Goal: Task Accomplishment & Management: Manage account settings

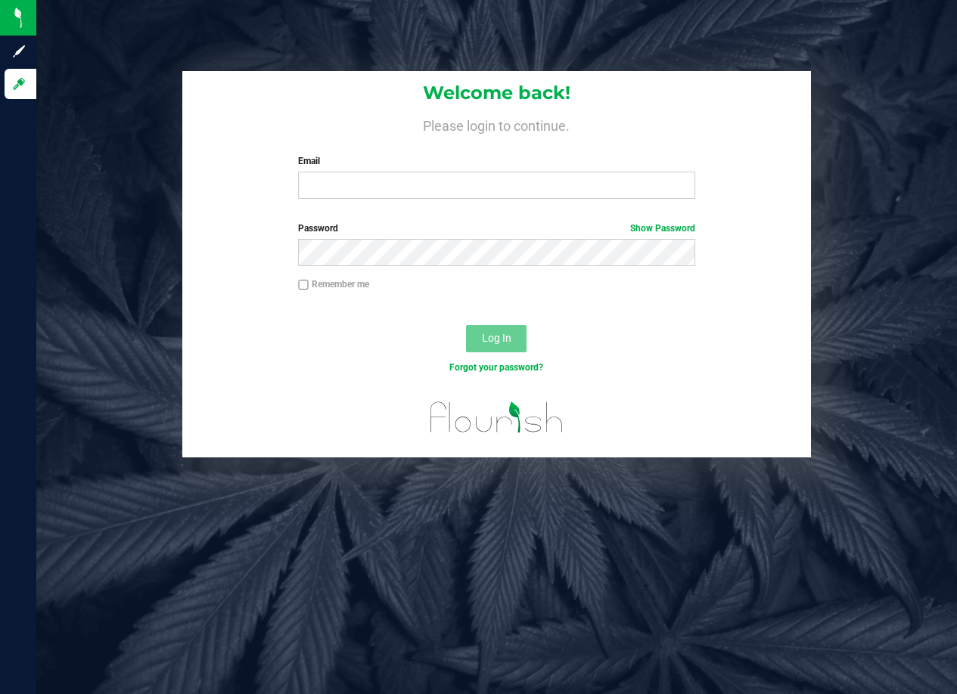
click at [327, 167] on label "Email" at bounding box center [496, 161] width 396 height 14
click at [327, 172] on input "Email" at bounding box center [496, 185] width 396 height 27
click at [330, 178] on input "Email" at bounding box center [496, 185] width 396 height 27
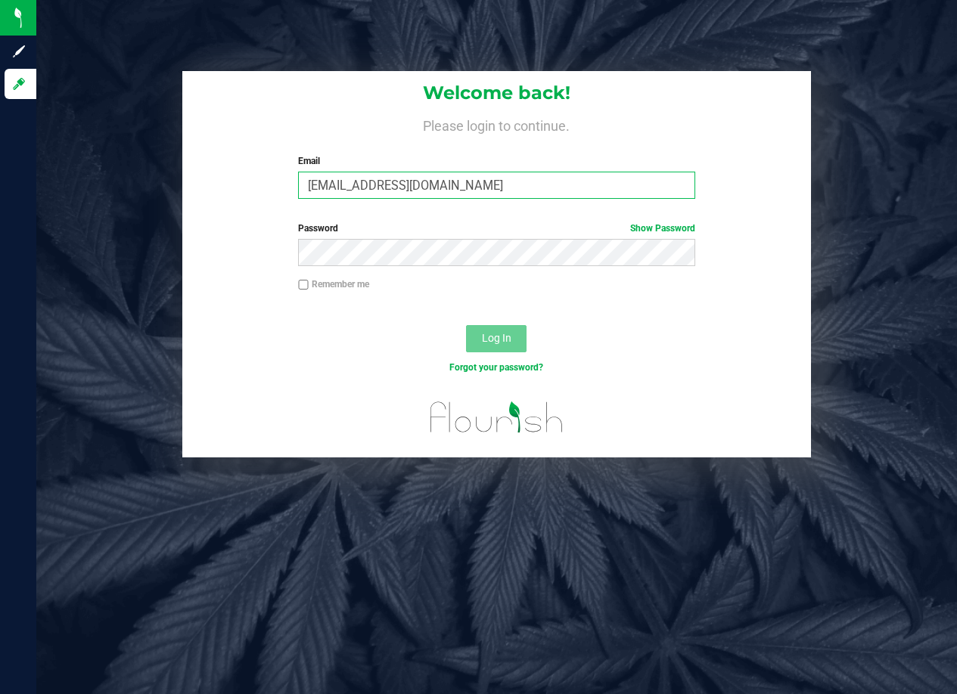
type input "[EMAIL_ADDRESS][DOMAIN_NAME]"
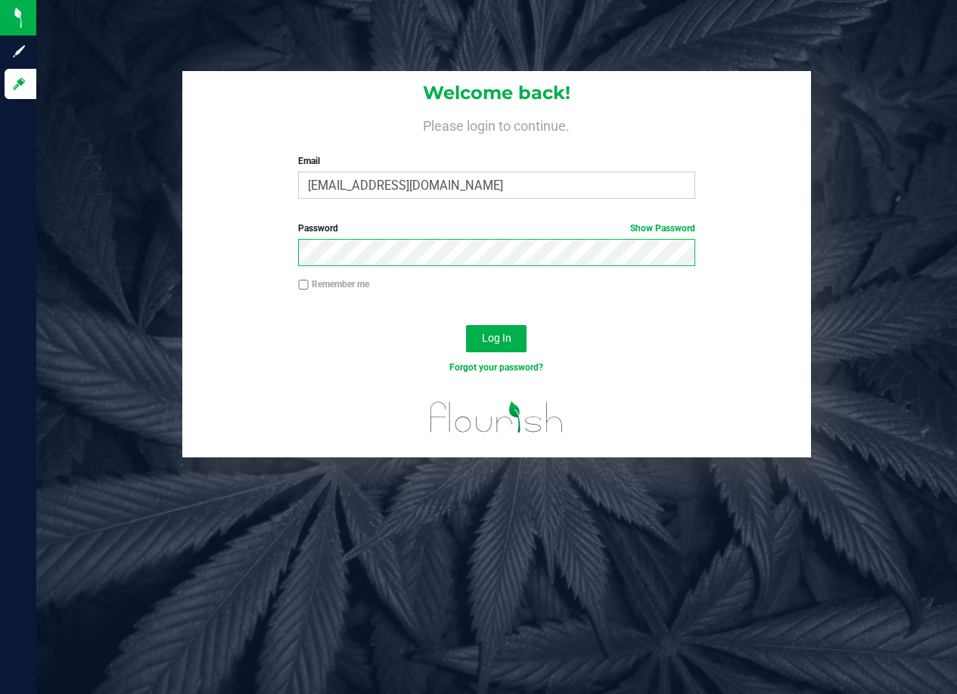
click at [466, 325] on button "Log In" at bounding box center [496, 338] width 60 height 27
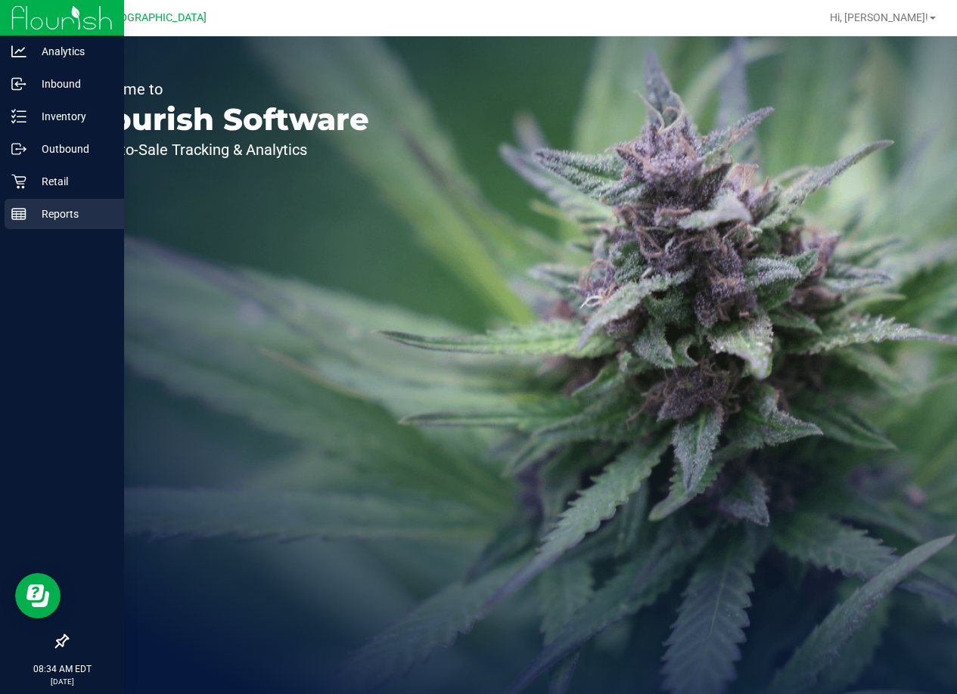
click at [21, 220] on icon at bounding box center [18, 213] width 15 height 15
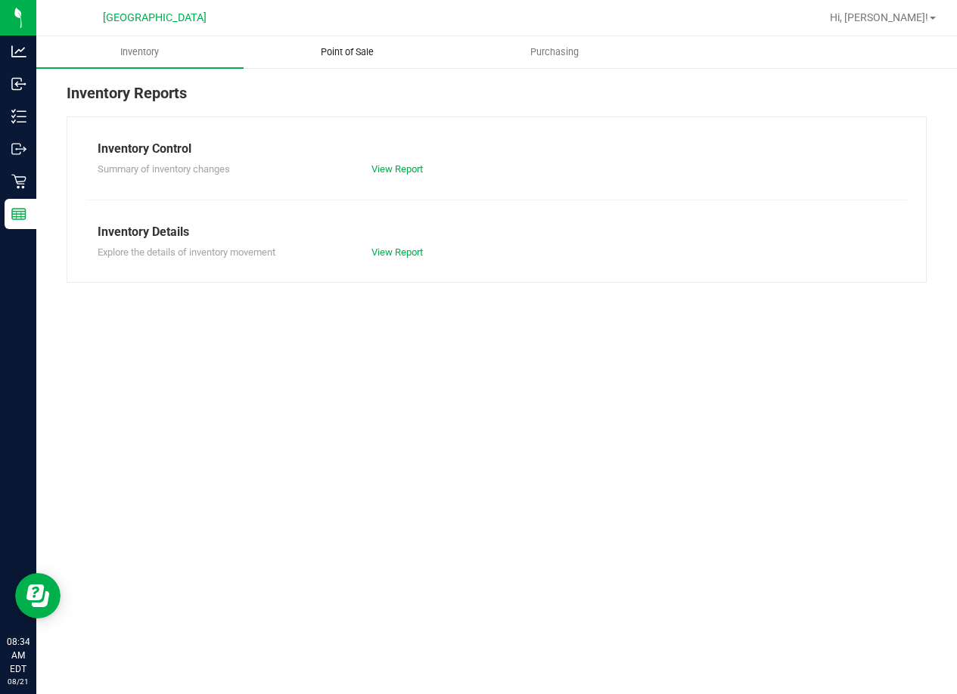
click at [358, 56] on span "Point of Sale" at bounding box center [347, 52] width 94 height 14
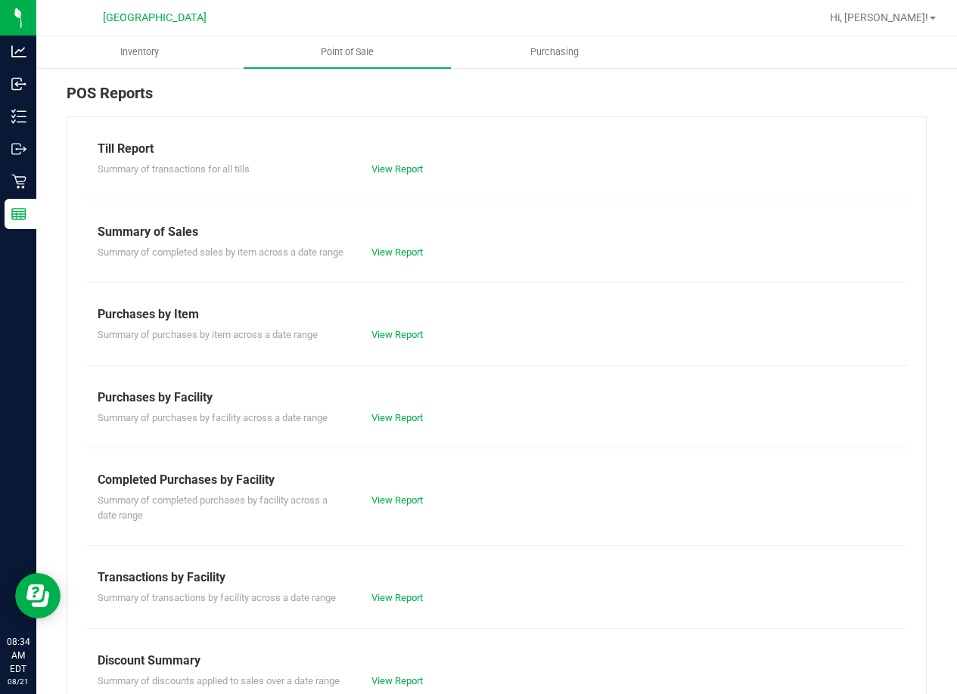
click at [383, 175] on div "View Report" at bounding box center [497, 169] width 274 height 15
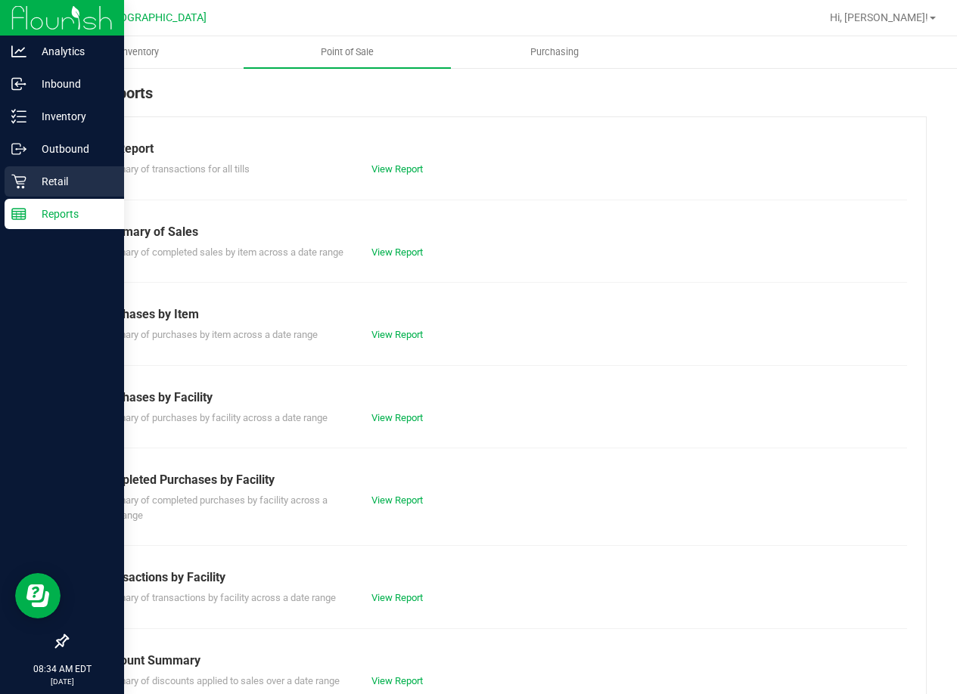
click at [39, 172] on div "Retail" at bounding box center [64, 181] width 119 height 30
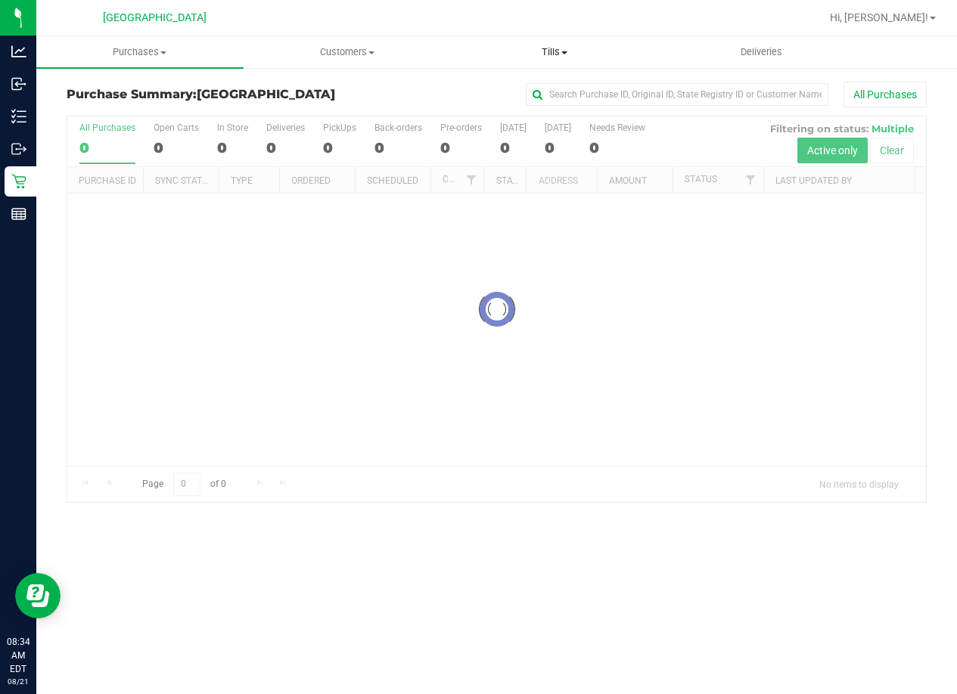
click at [547, 45] on uib-tab-heading "Tills Manage tills Reconcile e-payments" at bounding box center [554, 52] width 206 height 30
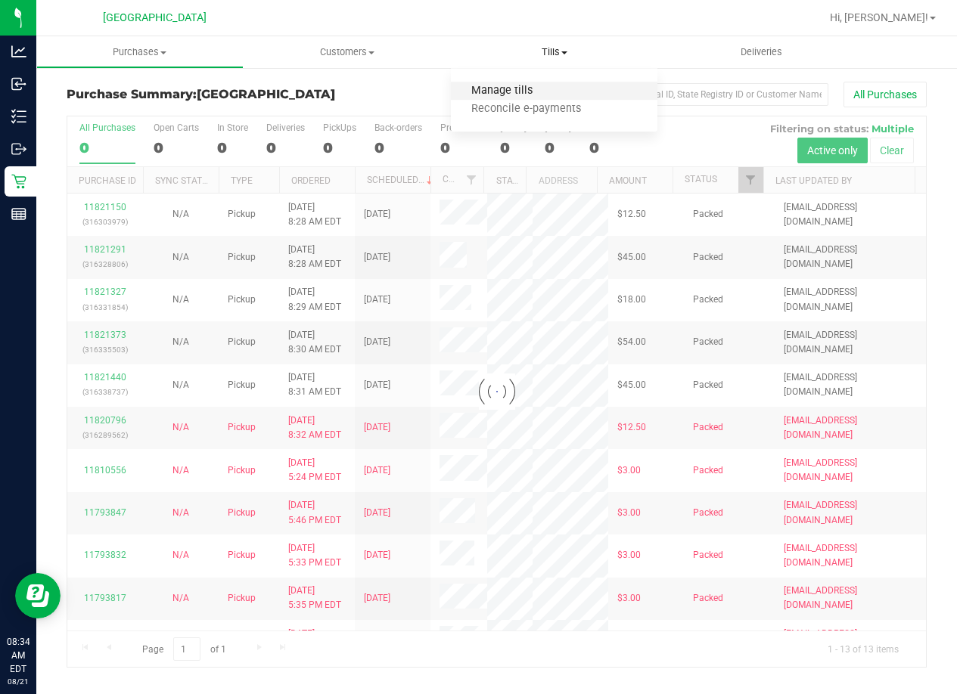
click at [529, 88] on span "Manage tills" at bounding box center [502, 91] width 102 height 13
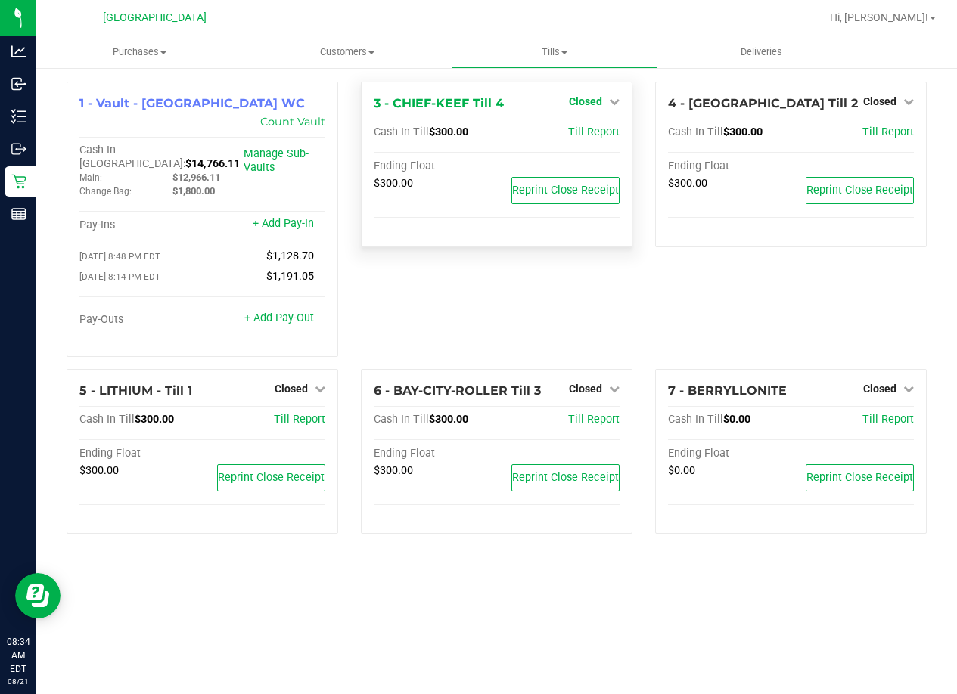
click at [618, 95] on link "Closed" at bounding box center [594, 101] width 51 height 12
click at [600, 143] on div "Open Till" at bounding box center [585, 135] width 113 height 45
click at [594, 125] on div "Open Till" at bounding box center [585, 133] width 112 height 19
click at [593, 129] on link "Open Till" at bounding box center [585, 133] width 40 height 12
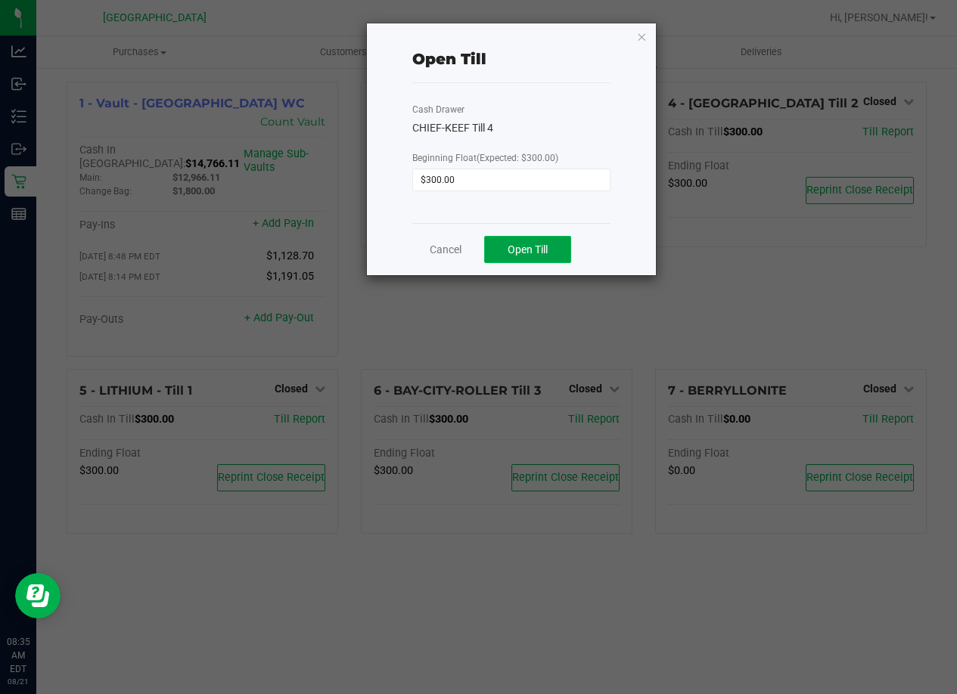
click at [523, 246] on span "Open Till" at bounding box center [527, 249] width 40 height 12
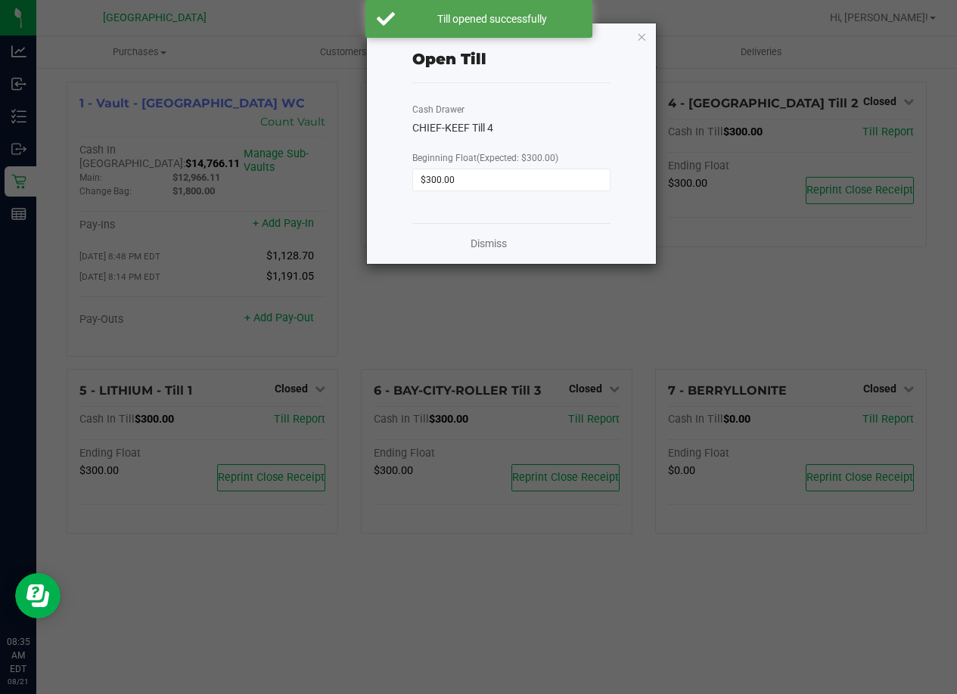
click at [634, 40] on div "Open Till Cash Drawer CHIEF-KEEF Till 4 Beginning Float (Expected: $300.00) $30…" at bounding box center [511, 143] width 289 height 240
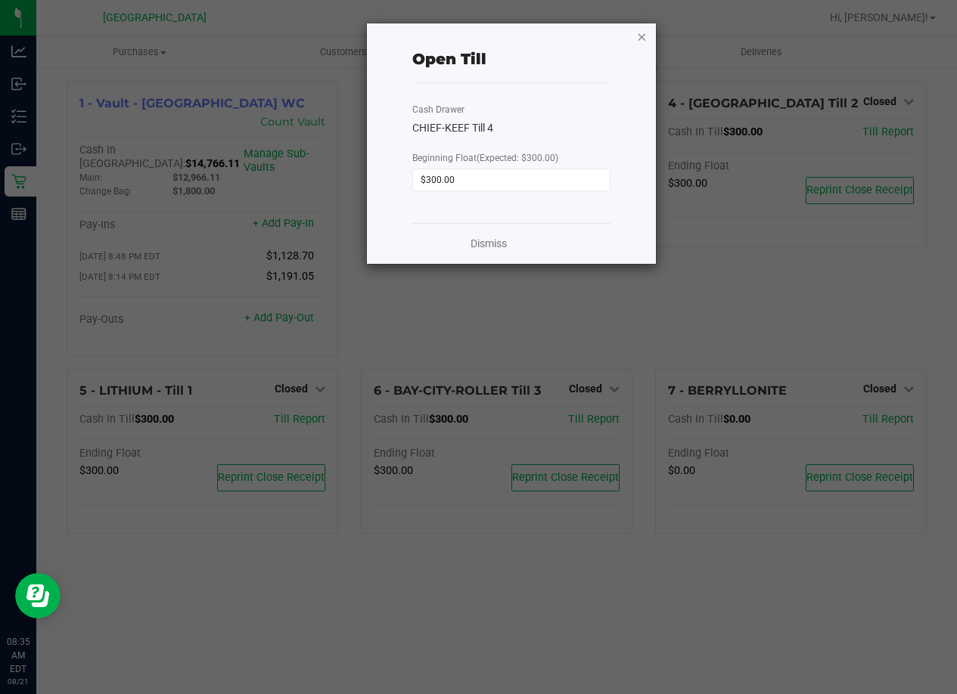
click at [638, 38] on icon "button" at bounding box center [641, 36] width 11 height 18
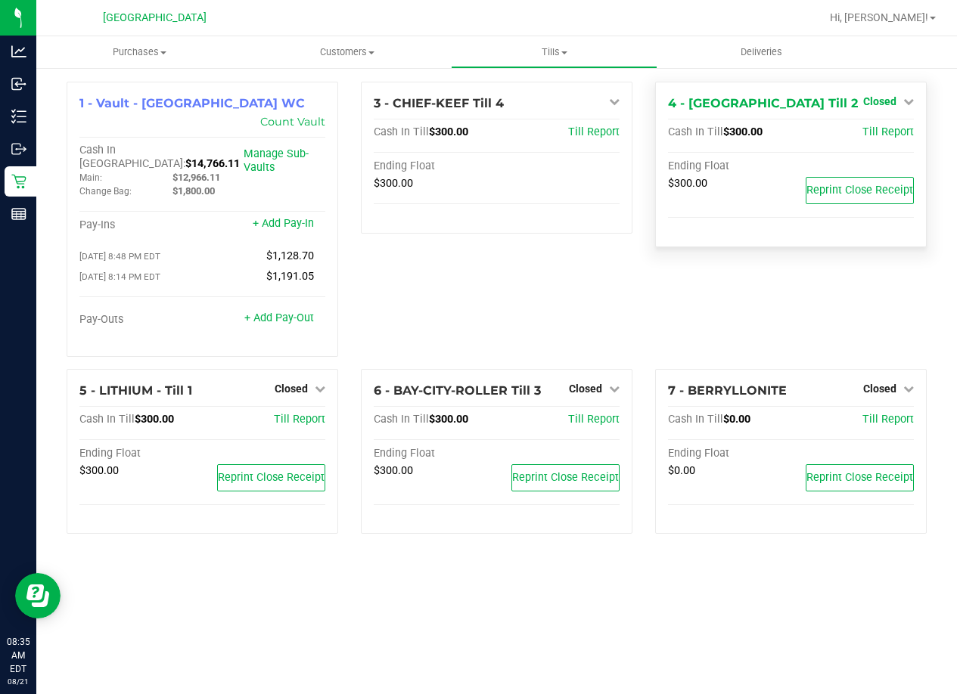
click at [891, 106] on span "Closed" at bounding box center [879, 101] width 33 height 12
click at [870, 119] on div "Open Till" at bounding box center [879, 135] width 113 height 45
click at [870, 135] on link "Open Till" at bounding box center [879, 133] width 40 height 12
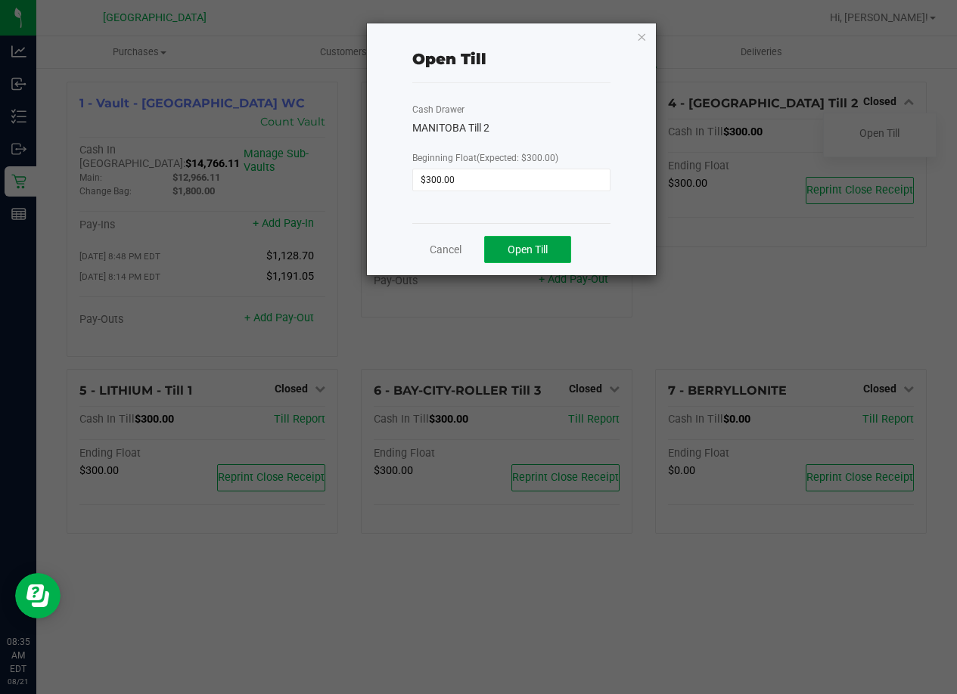
click at [507, 248] on span "Open Till" at bounding box center [527, 249] width 40 height 12
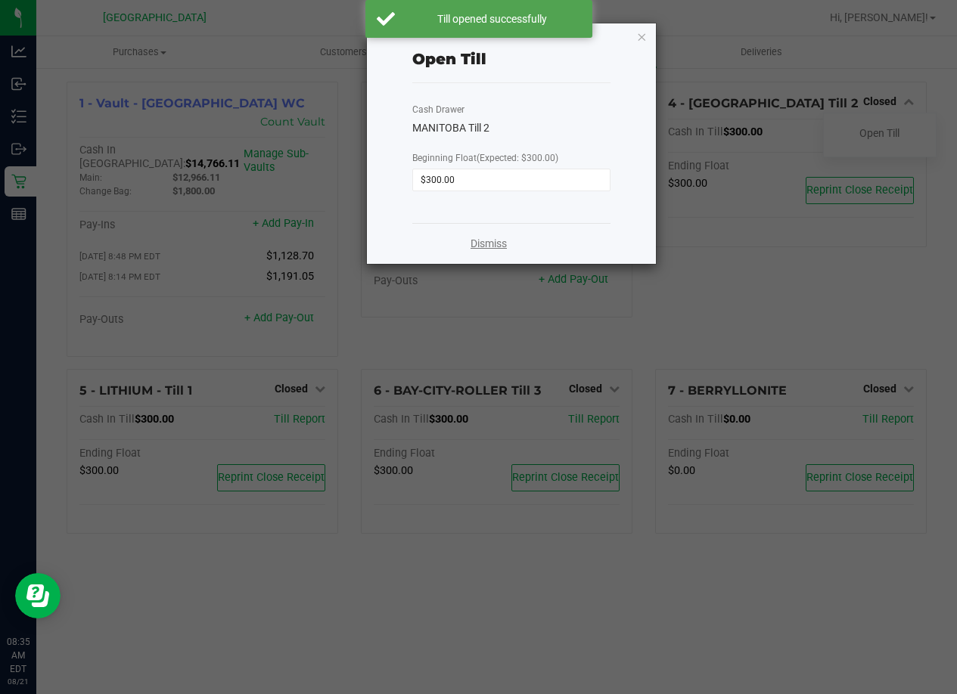
click at [482, 240] on link "Dismiss" at bounding box center [488, 244] width 36 height 16
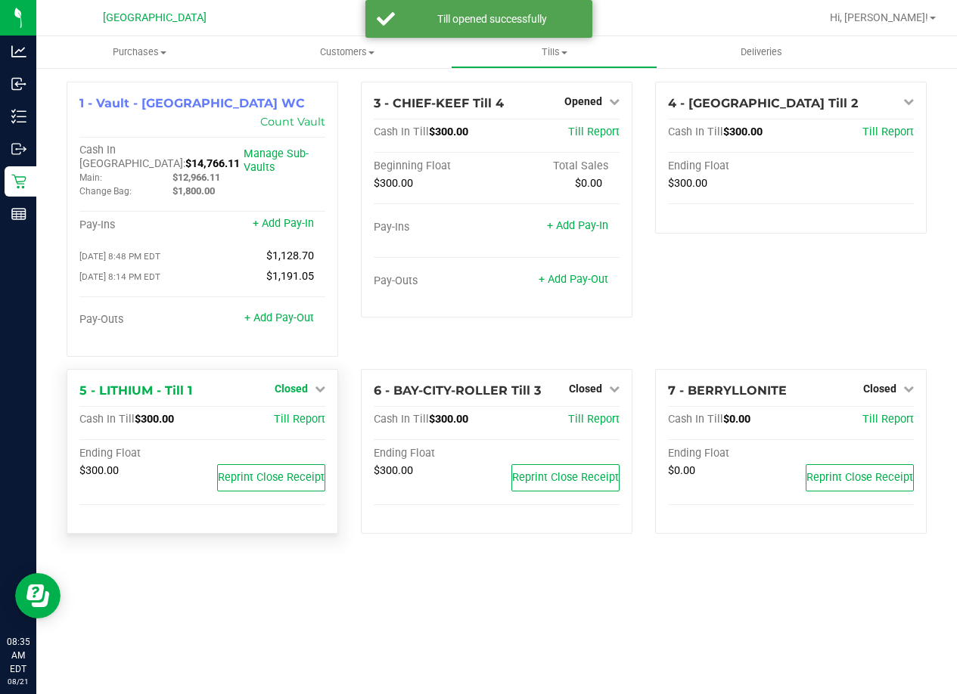
click at [318, 383] on icon at bounding box center [320, 388] width 11 height 11
click at [313, 411] on div "Open Till" at bounding box center [291, 420] width 112 height 19
click at [312, 411] on div "Open Till" at bounding box center [291, 420] width 112 height 19
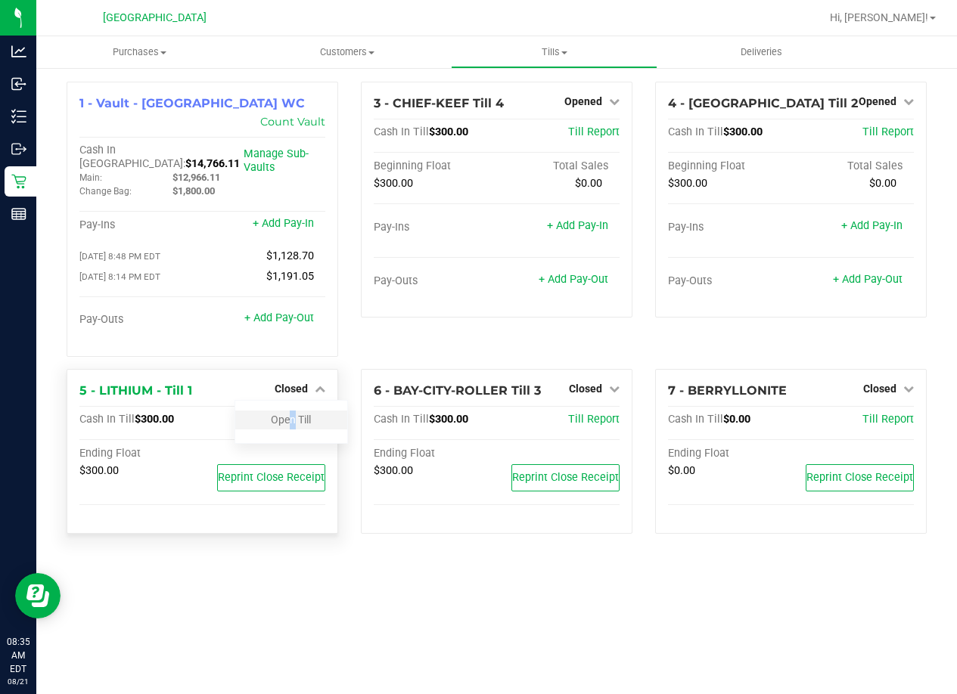
click at [284, 411] on div "Open Till" at bounding box center [291, 420] width 112 height 19
click at [283, 414] on link "Open Till" at bounding box center [291, 420] width 40 height 12
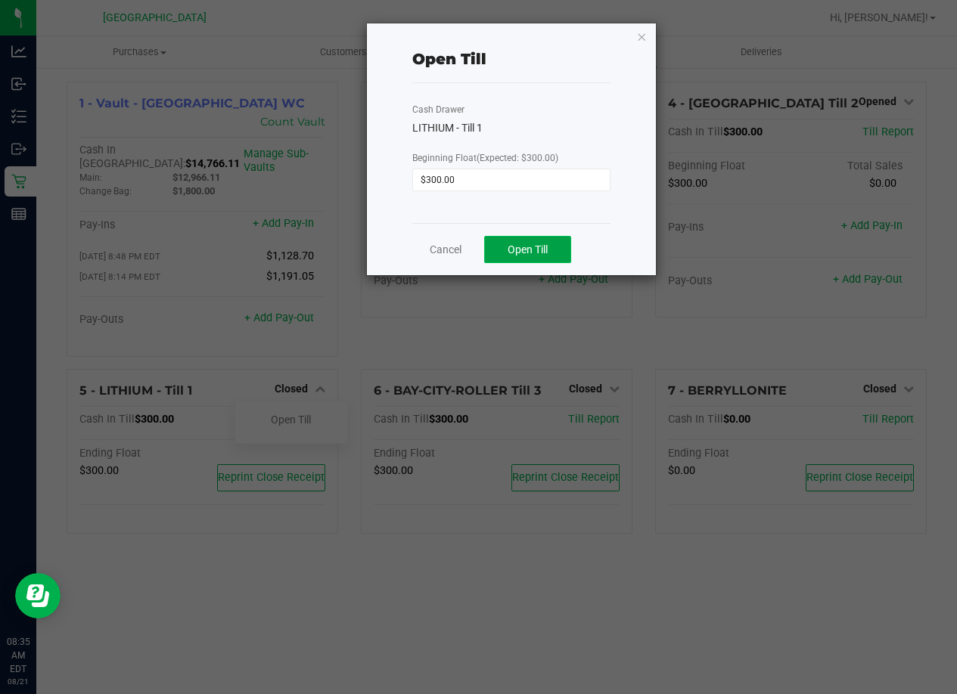
click at [517, 258] on button "Open Till" at bounding box center [527, 249] width 87 height 27
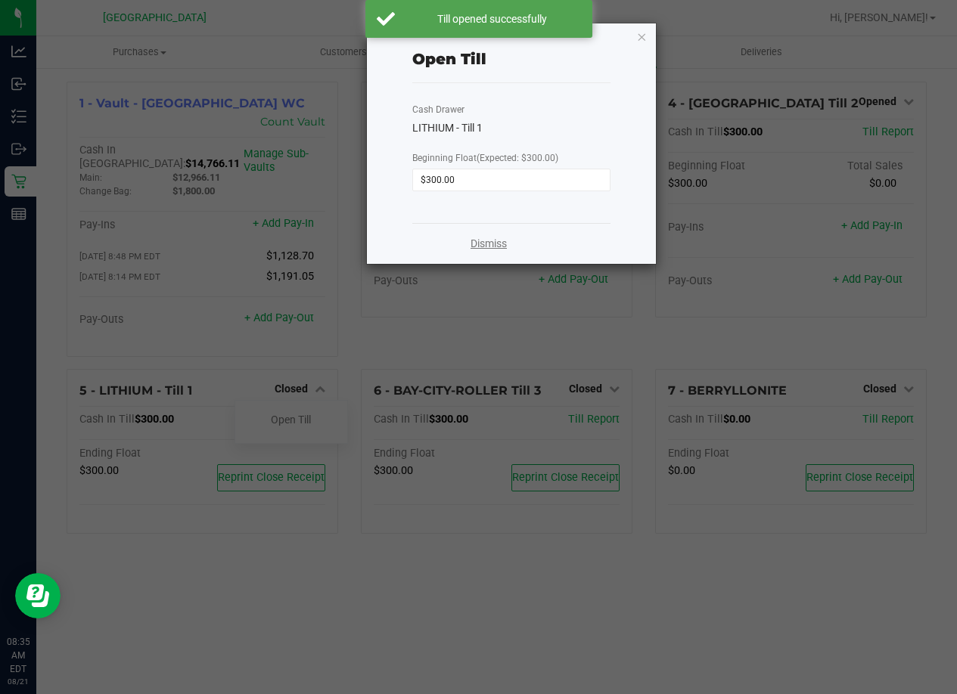
click at [480, 247] on link "Dismiss" at bounding box center [488, 244] width 36 height 16
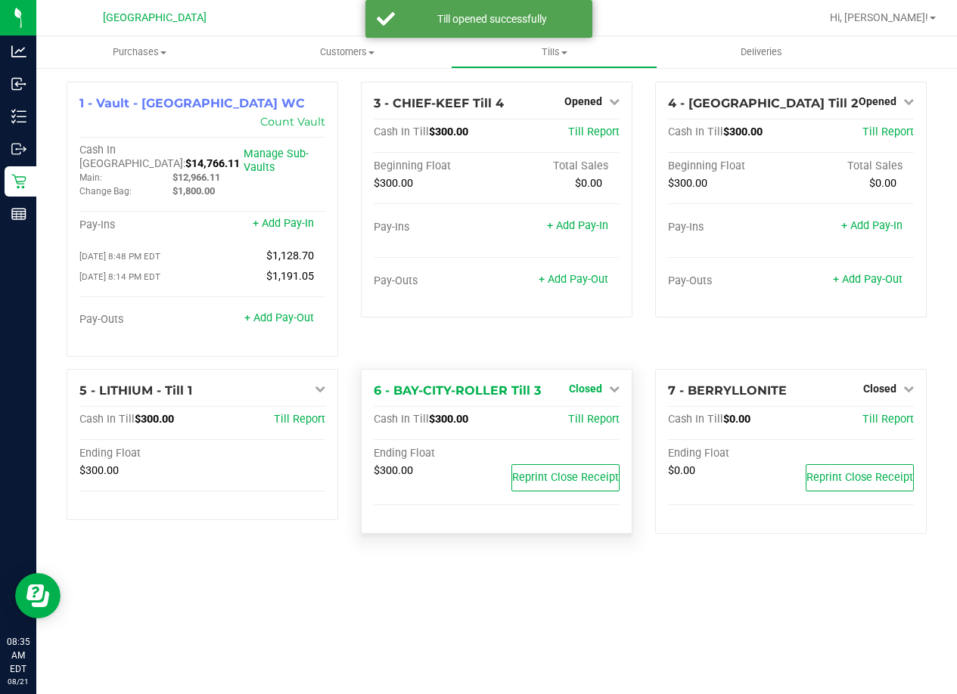
click at [600, 383] on span "Closed" at bounding box center [585, 389] width 33 height 12
click at [586, 414] on link "Open Till" at bounding box center [585, 420] width 40 height 12
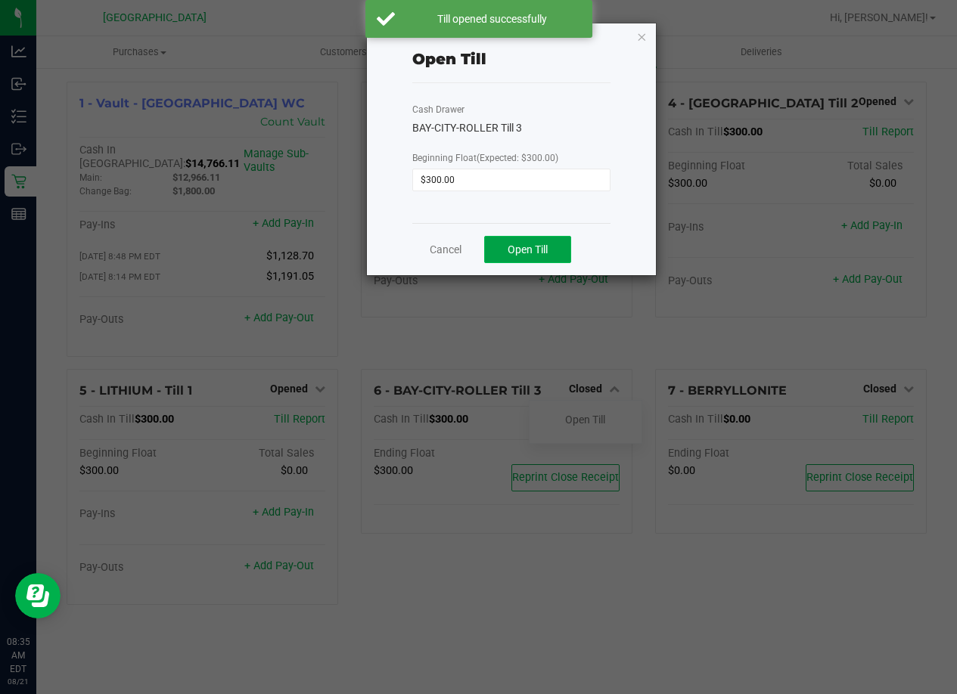
click at [512, 247] on span "Open Till" at bounding box center [527, 249] width 40 height 12
click at [493, 242] on link "Dismiss" at bounding box center [488, 244] width 36 height 16
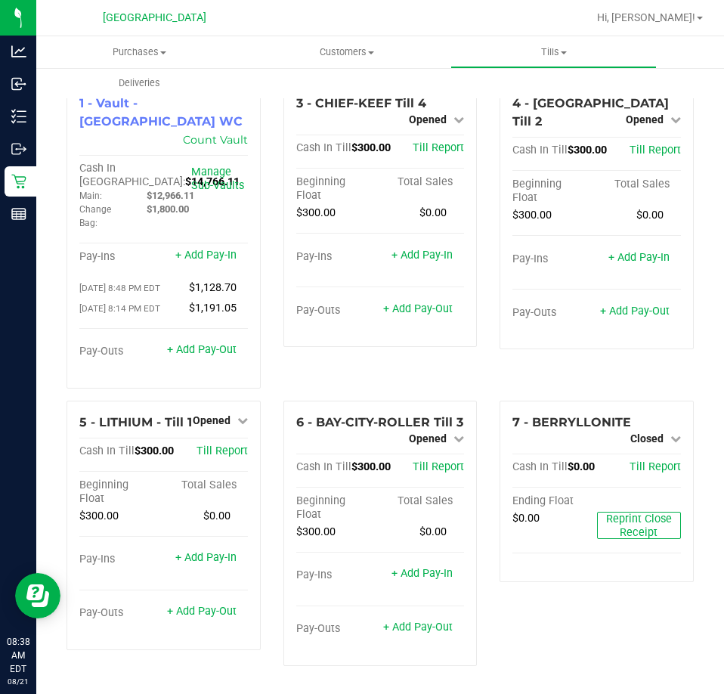
click at [479, 361] on div "3 - CHIEF-KEEF Till 4 Opened Close Till Cash In Till $300.00 Till Report Beginn…" at bounding box center [380, 241] width 217 height 319
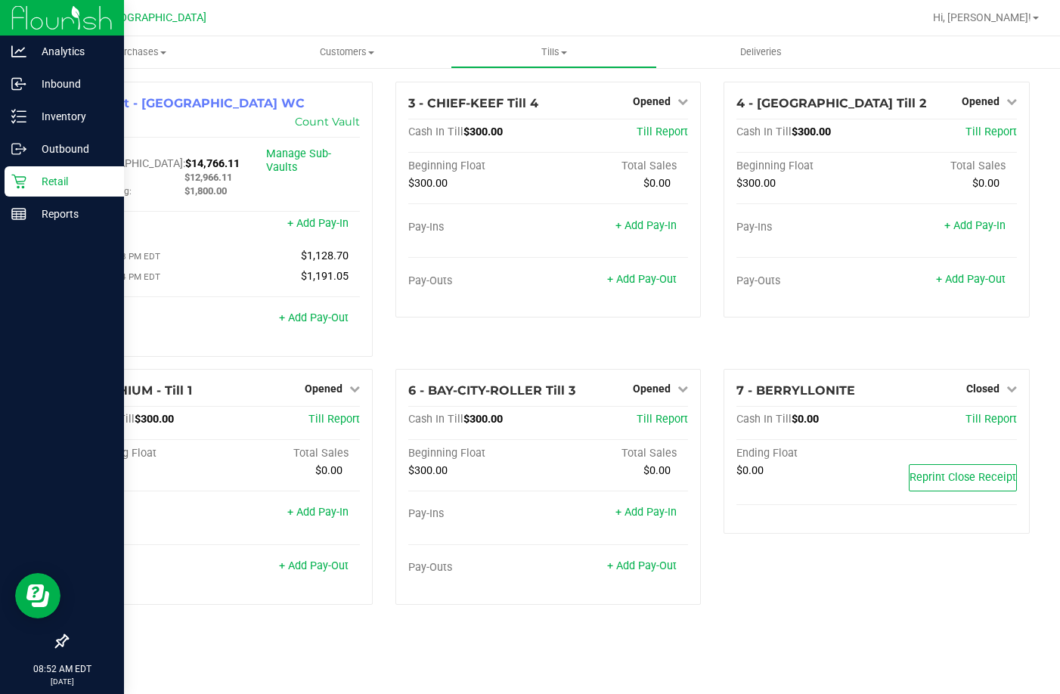
click at [57, 184] on p "Retail" at bounding box center [71, 181] width 91 height 18
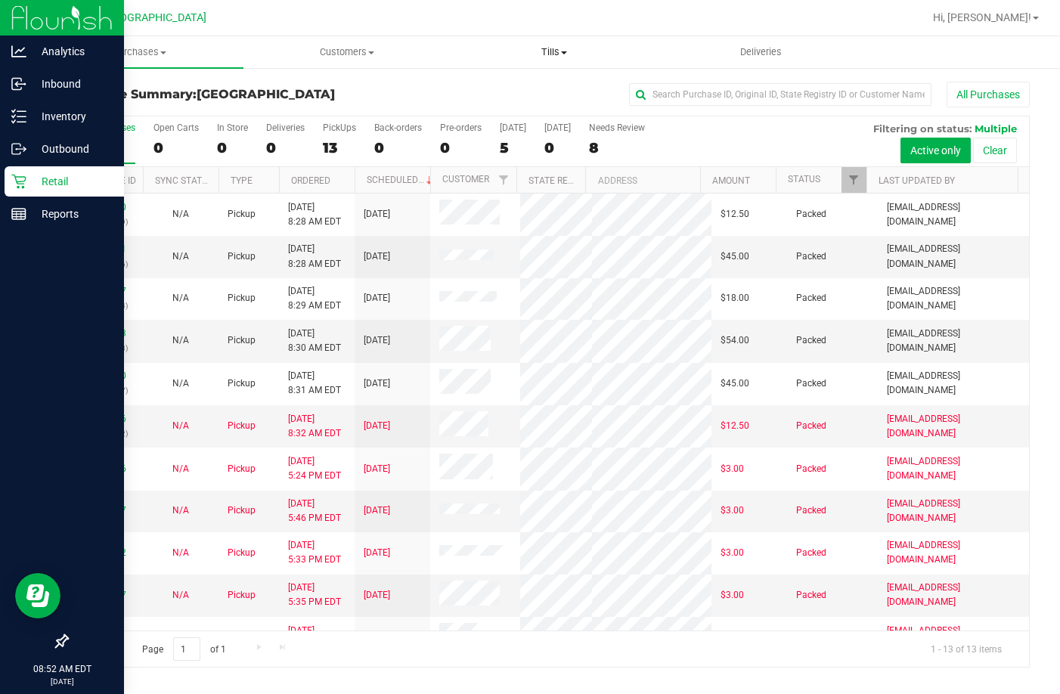
click at [551, 56] on span "Tills" at bounding box center [554, 52] width 206 height 14
click at [500, 49] on span "Tills" at bounding box center [554, 52] width 207 height 14
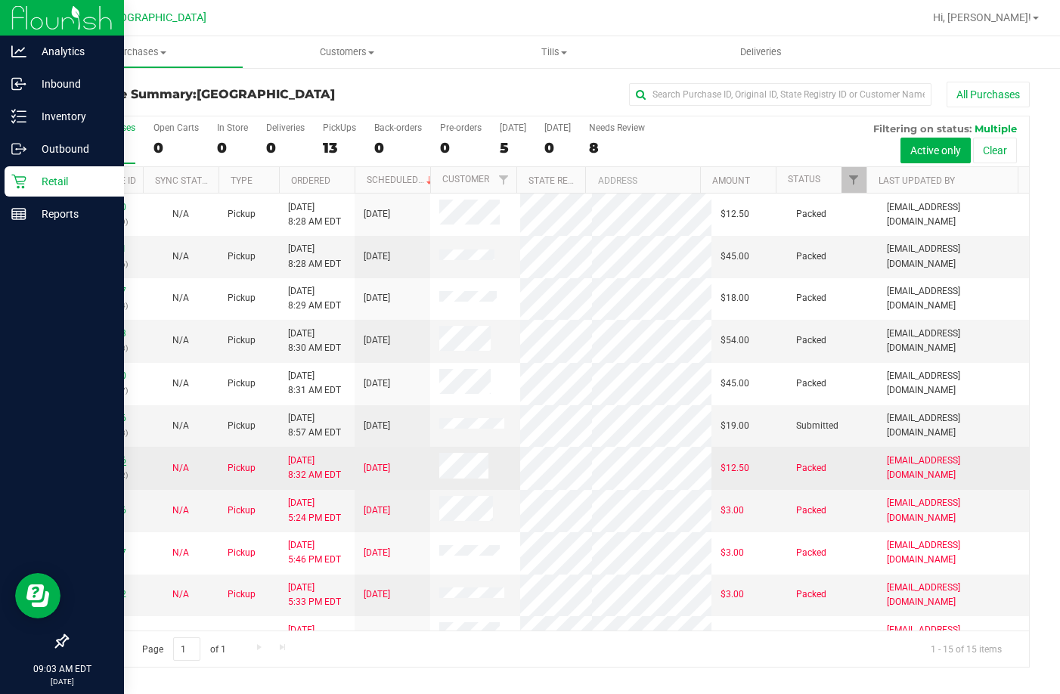
click at [103, 466] on link "11820796" at bounding box center [105, 460] width 42 height 11
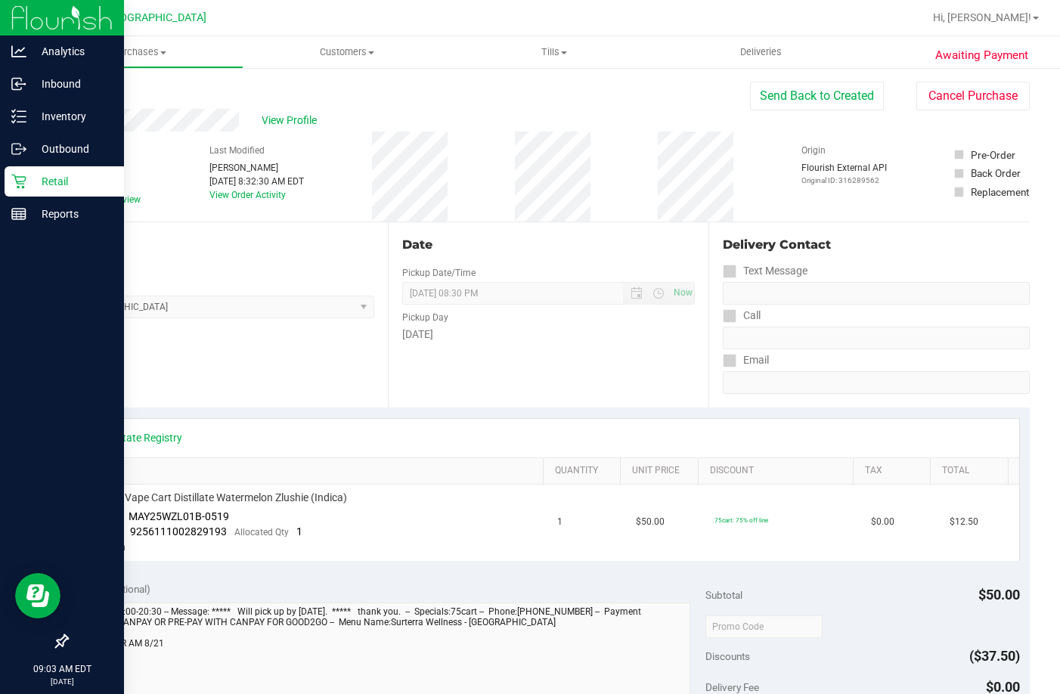
click at [78, 91] on link "Back" at bounding box center [78, 90] width 23 height 11
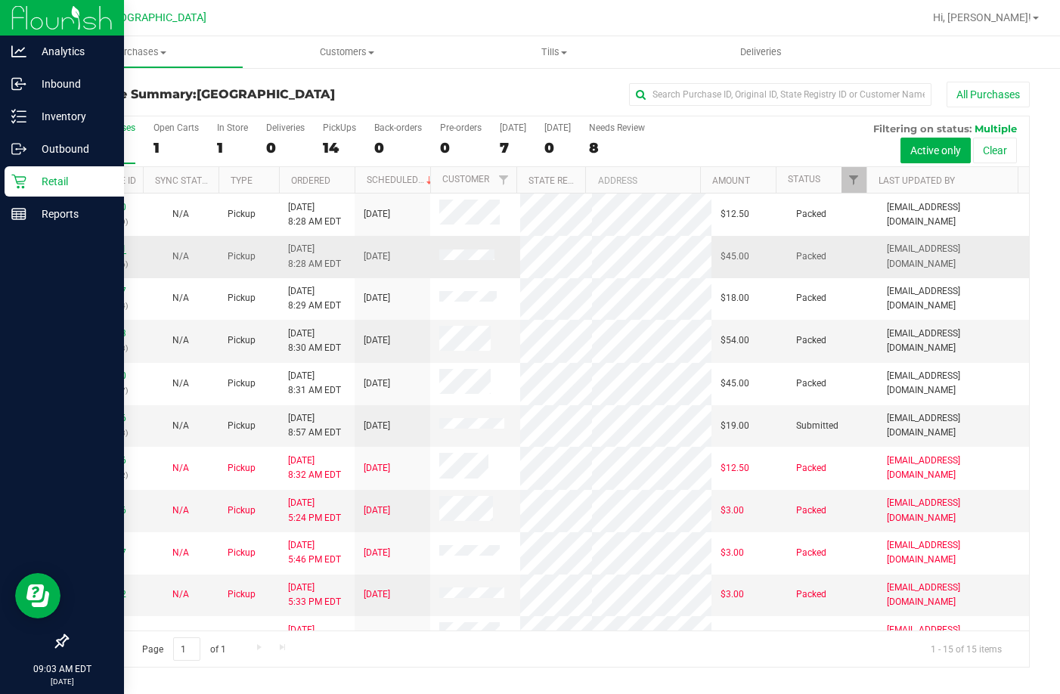
click at [105, 244] on link "11821291" at bounding box center [105, 248] width 42 height 11
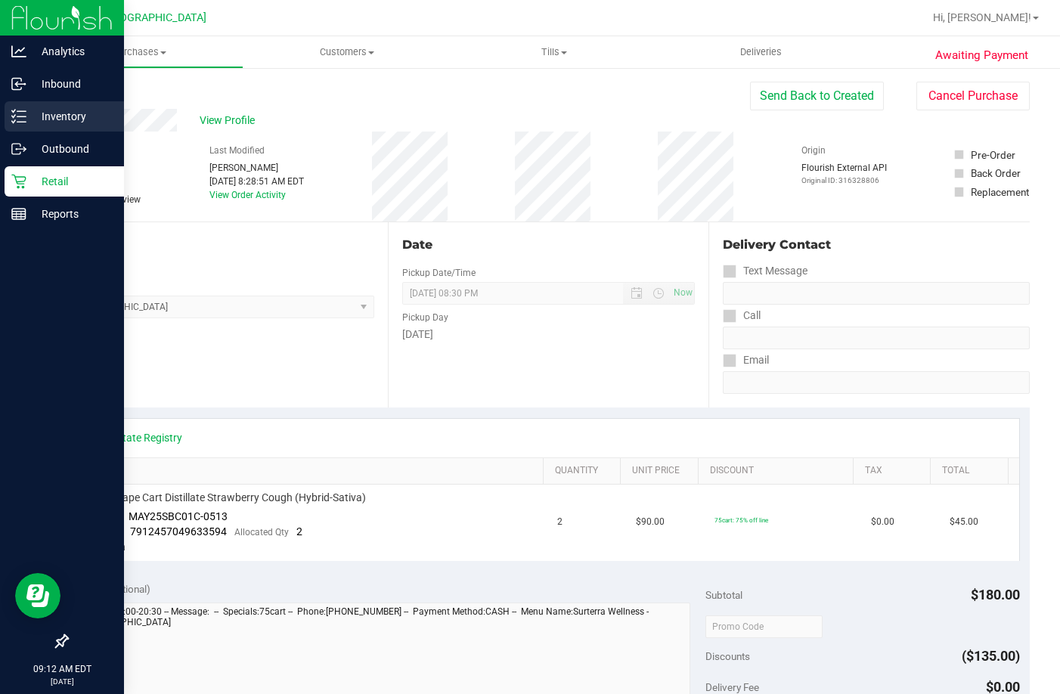
click at [53, 107] on div "Inventory" at bounding box center [64, 116] width 119 height 30
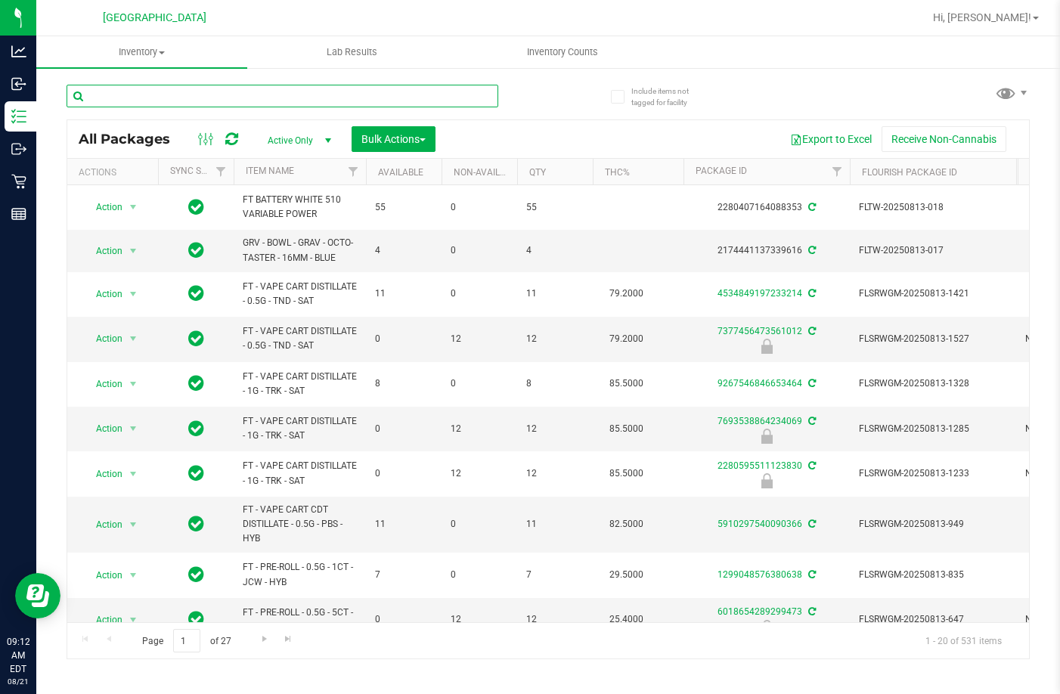
click at [227, 102] on input "text" at bounding box center [283, 96] width 432 height 23
paste input "W-AUG25GRZ01-0809"
type input "W-AUG25GRZ01-0809"
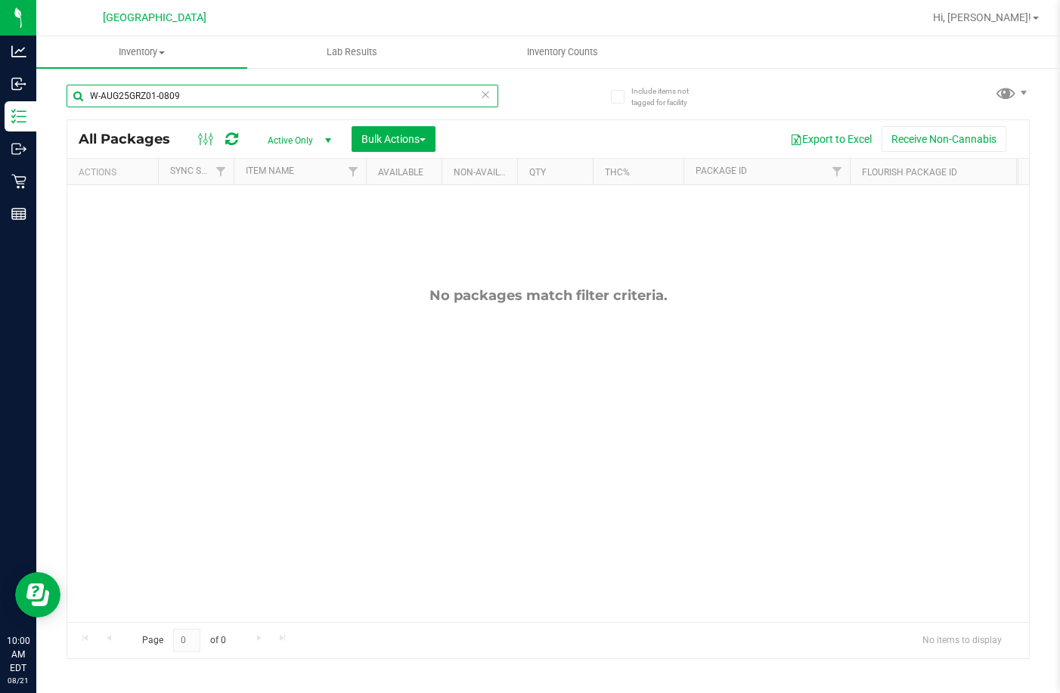
click at [249, 95] on input "W-AUG25GRZ01-0809" at bounding box center [283, 96] width 432 height 23
click at [247, 95] on input "W-AUG25GRZ01-0809" at bounding box center [283, 96] width 432 height 23
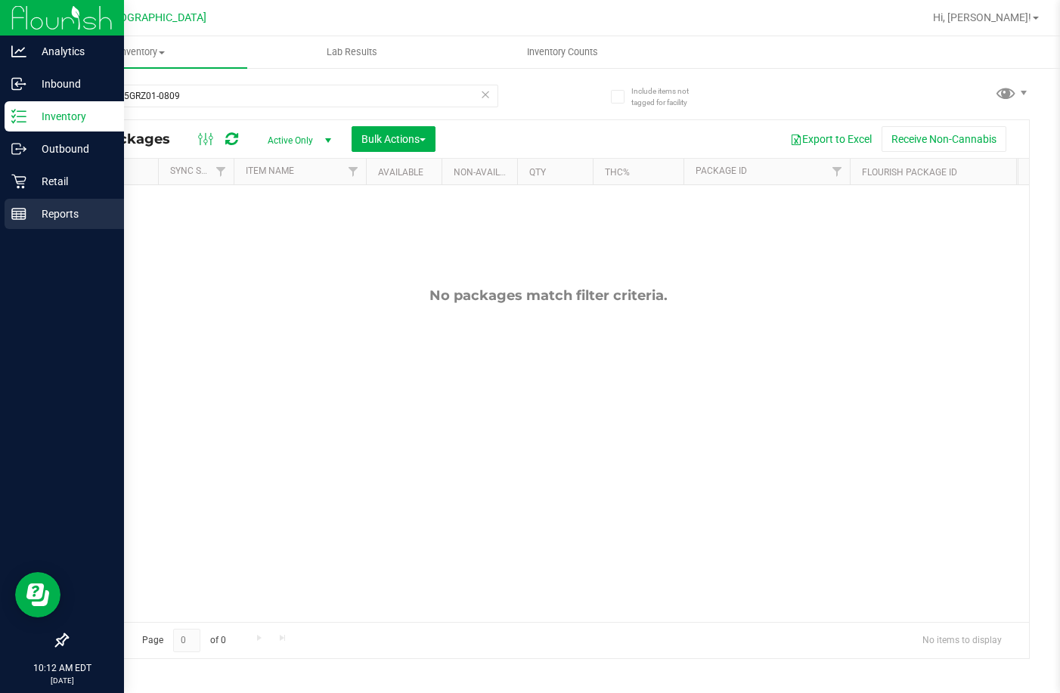
click at [33, 215] on p "Reports" at bounding box center [71, 214] width 91 height 18
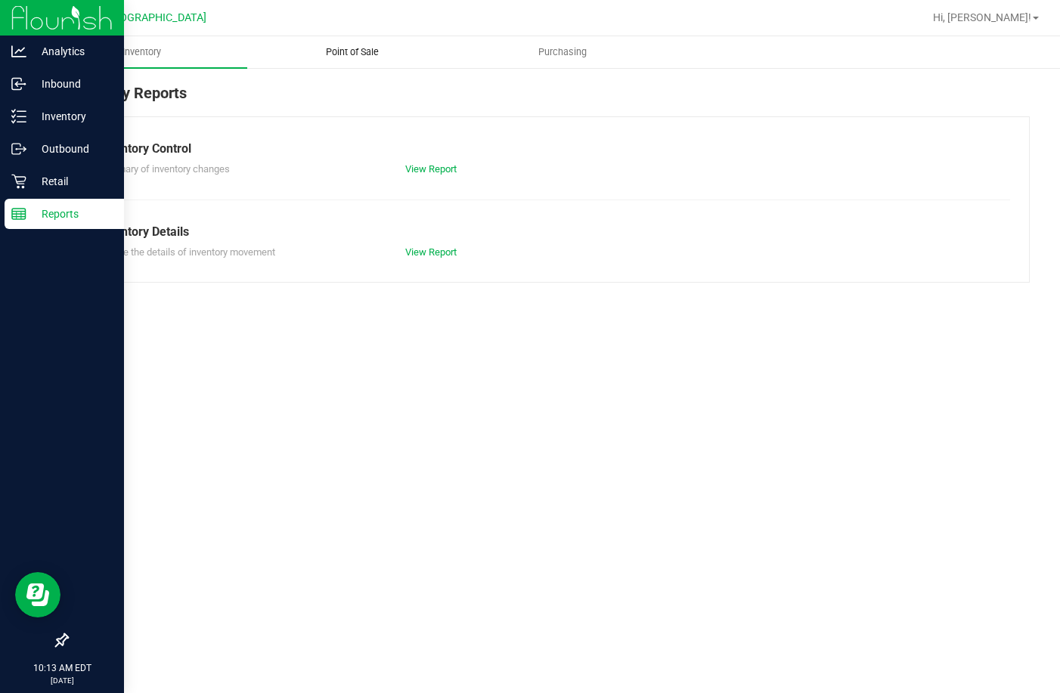
click at [356, 54] on span "Point of Sale" at bounding box center [352, 52] width 94 height 14
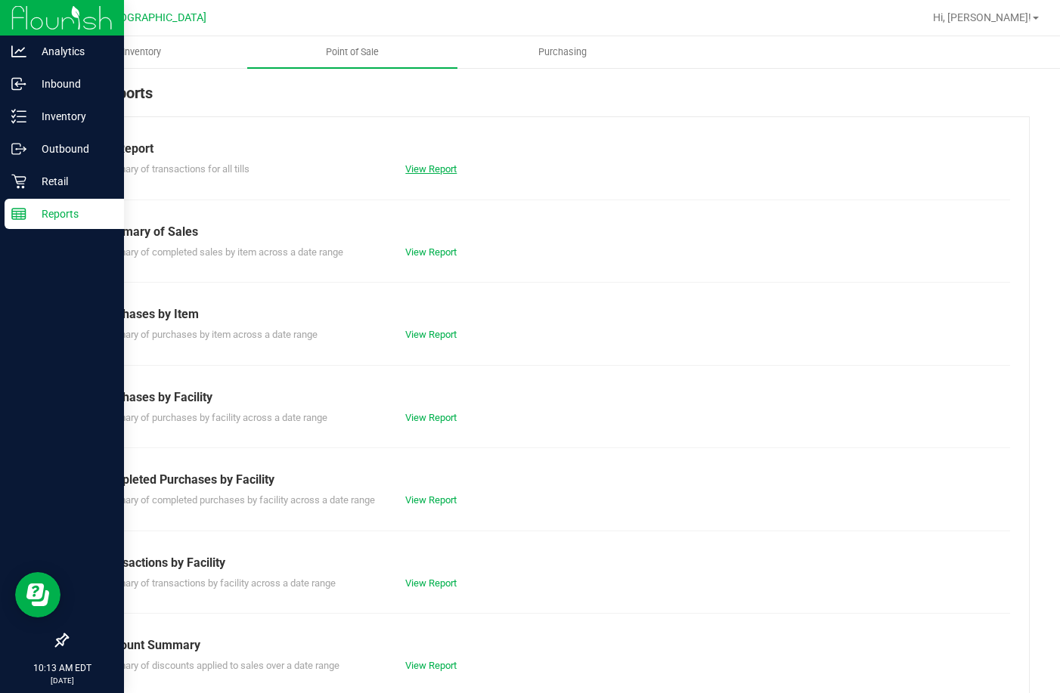
click at [412, 165] on link "View Report" at bounding box center [430, 168] width 51 height 11
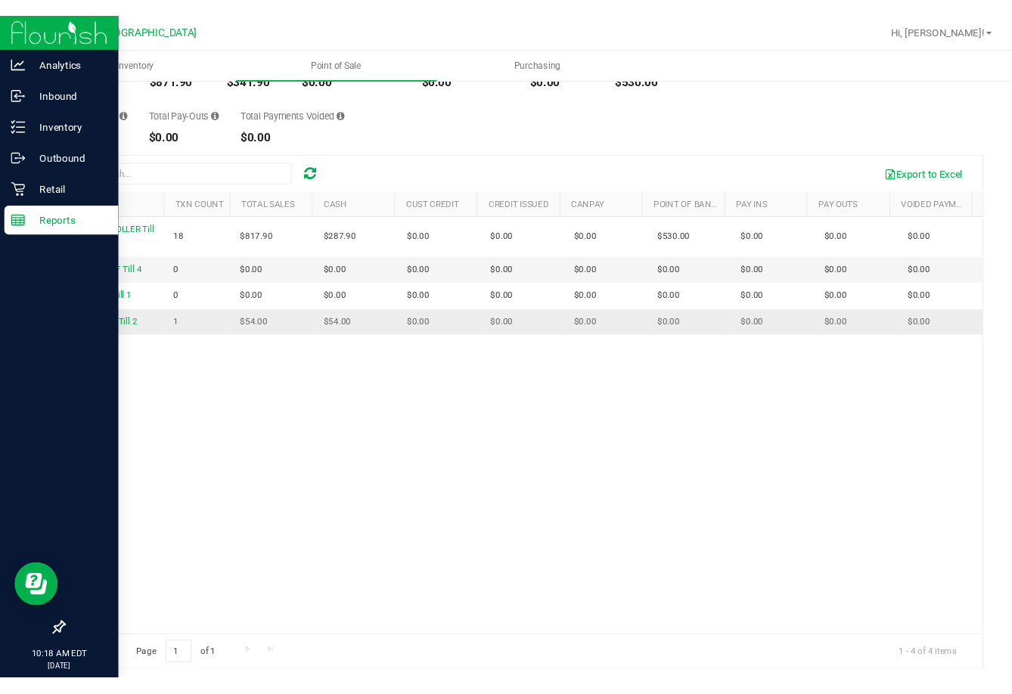
scroll to position [113, 0]
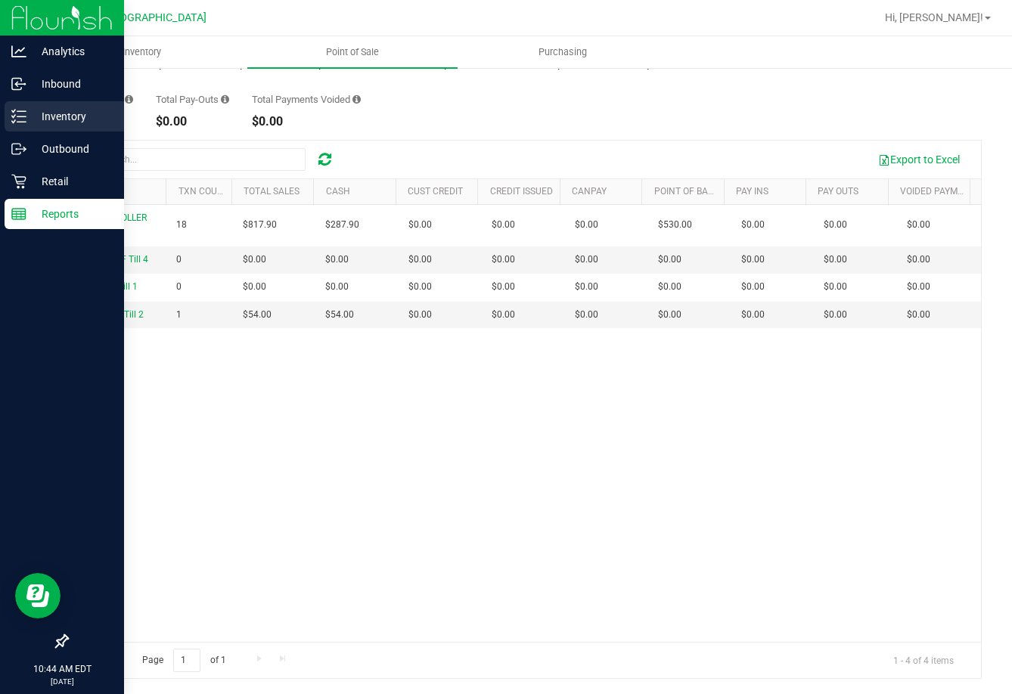
click at [72, 115] on p "Inventory" at bounding box center [71, 116] width 91 height 18
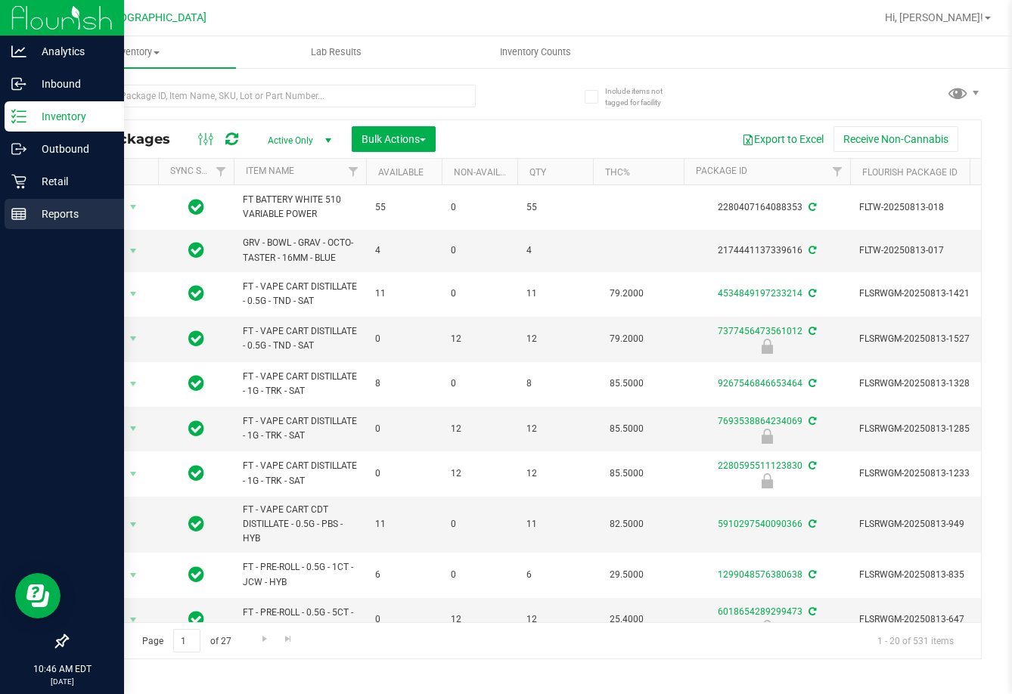
click at [76, 219] on p "Reports" at bounding box center [71, 214] width 91 height 18
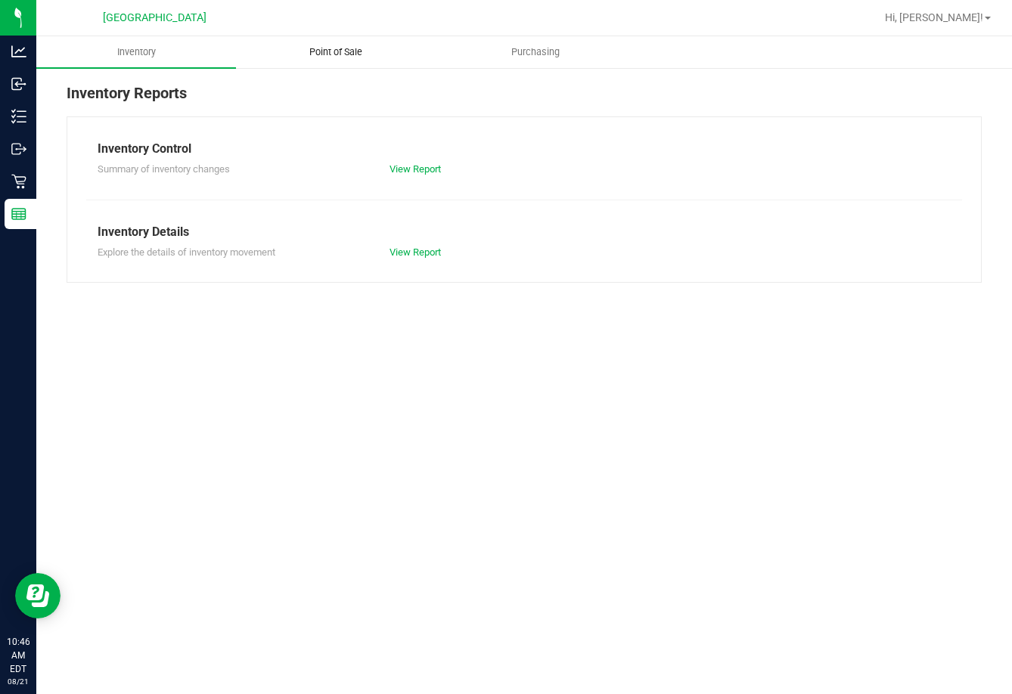
click at [357, 40] on uib-tab-heading "Point of Sale" at bounding box center [336, 52] width 198 height 30
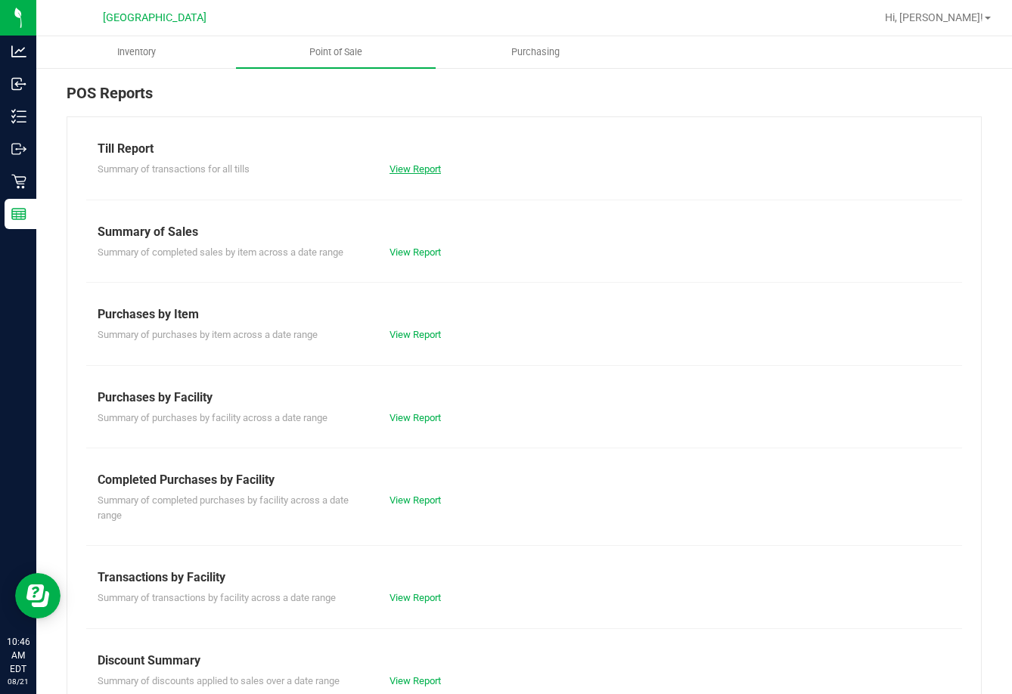
click at [397, 169] on link "View Report" at bounding box center [414, 168] width 51 height 11
